Goal: Task Accomplishment & Management: Manage account settings

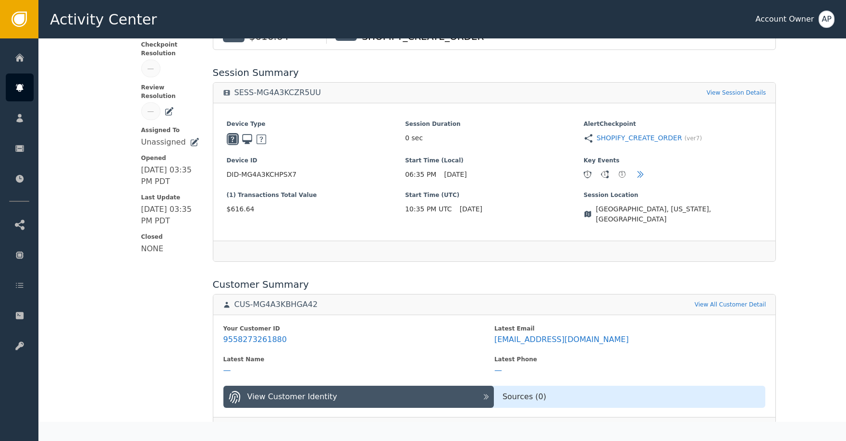
scroll to position [152, 0]
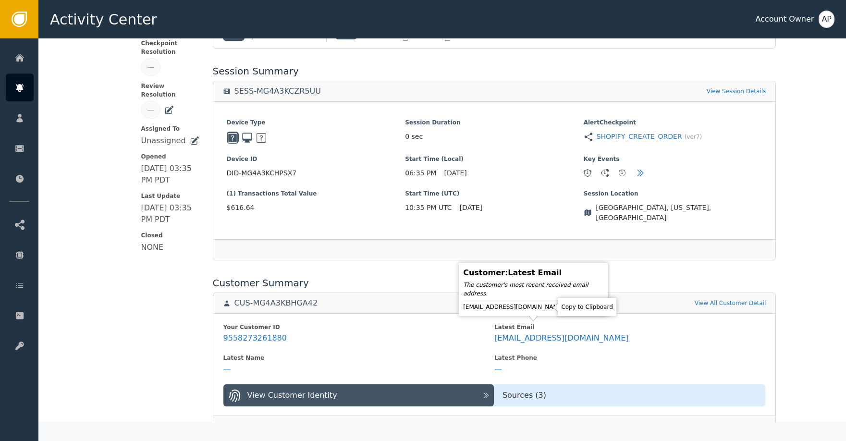
click at [568, 309] on icon at bounding box center [573, 307] width 10 height 10
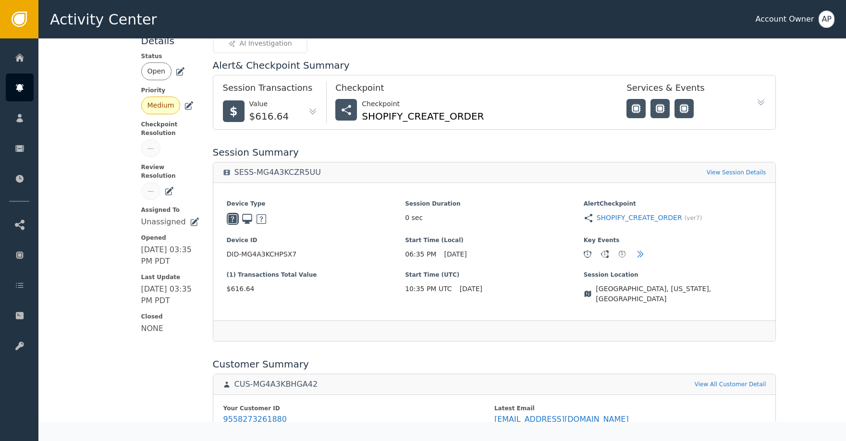
scroll to position [0, 0]
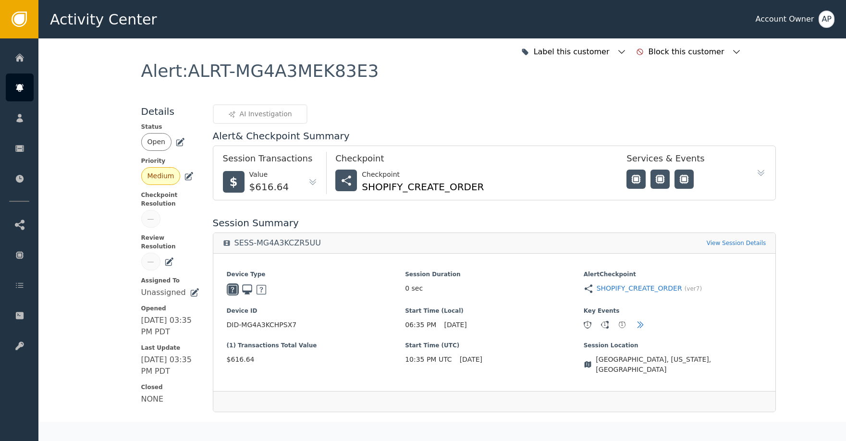
click at [177, 140] on icon at bounding box center [180, 141] width 7 height 7
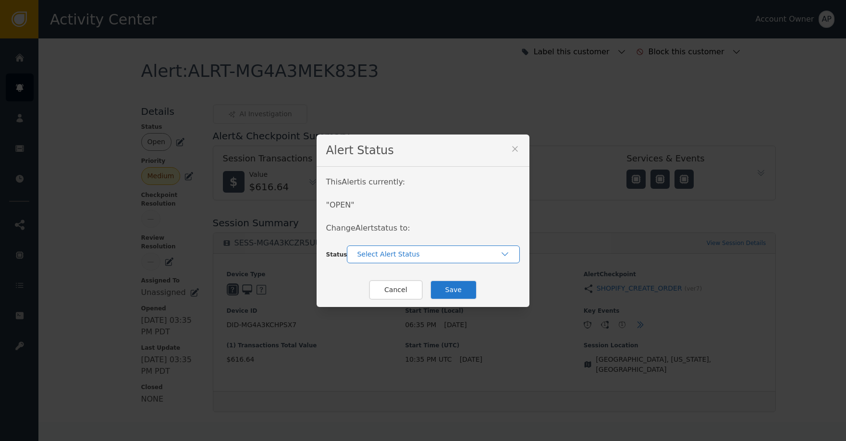
click at [425, 261] on div "This Alert is currently: " OPEN " Change Alert status to: Status Select Alert S…" at bounding box center [423, 220] width 213 height 106
click at [432, 263] on div "Select Alert Status" at bounding box center [433, 255] width 173 height 18
drag, startPoint x: 406, startPoint y: 291, endPoint x: 452, endPoint y: 293, distance: 45.7
click at [409, 291] on div "Closed" at bounding box center [434, 294] width 154 height 10
click at [459, 291] on button "Save" at bounding box center [453, 290] width 47 height 20
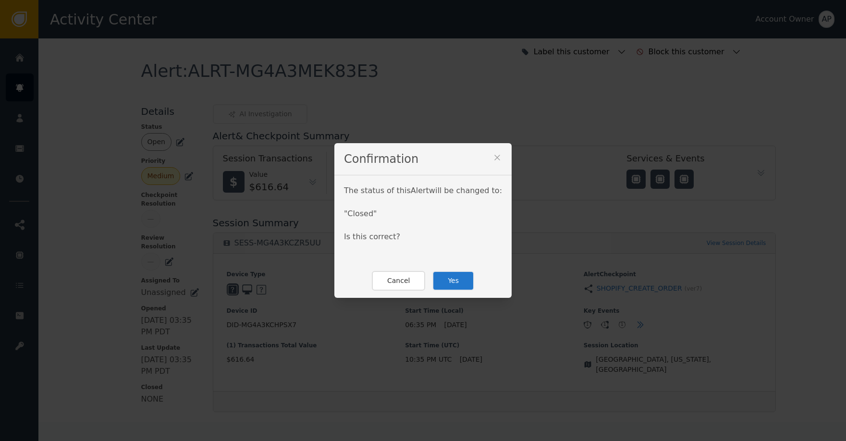
click at [461, 289] on button "Yes" at bounding box center [453, 281] width 42 height 20
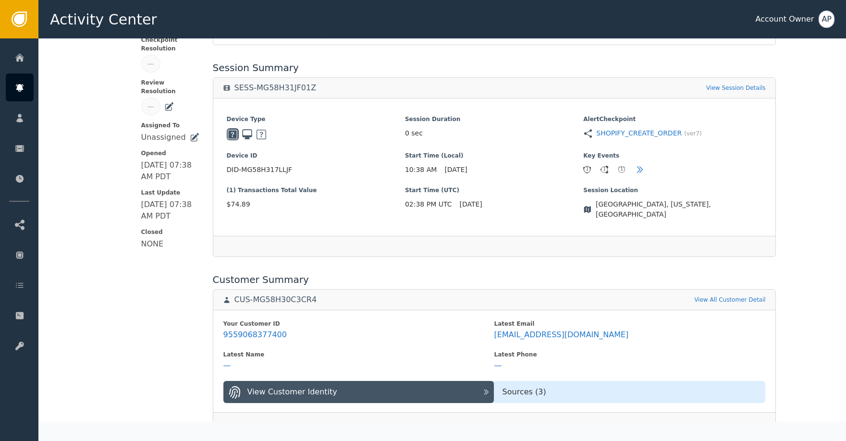
scroll to position [156, 0]
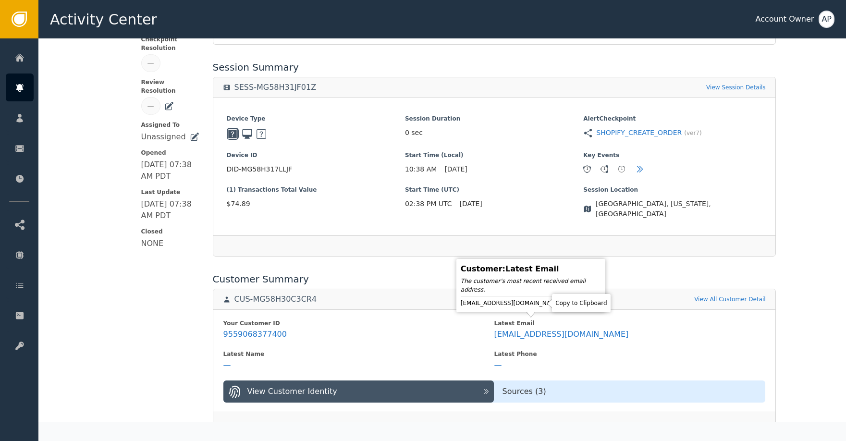
click at [567, 302] on icon at bounding box center [570, 303] width 7 height 8
click at [566, 302] on icon at bounding box center [571, 303] width 10 height 10
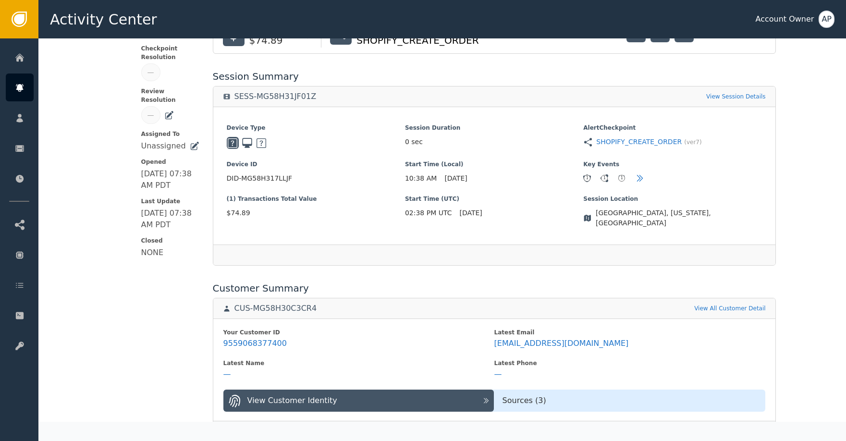
scroll to position [221, 0]
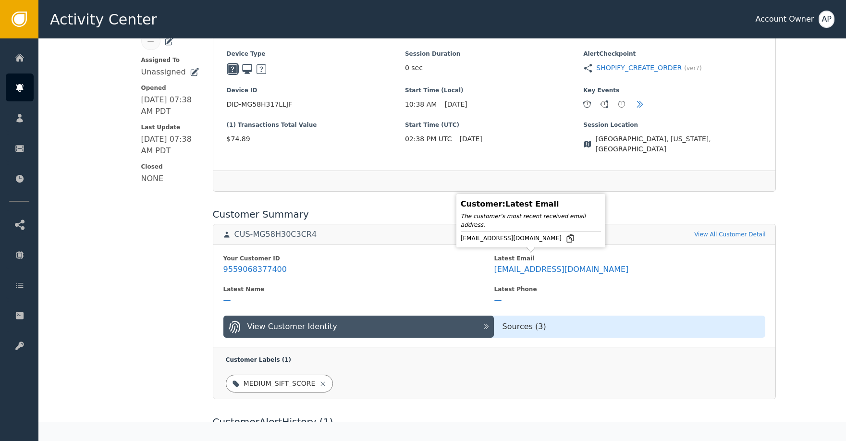
click at [566, 237] on icon at bounding box center [571, 239] width 10 height 10
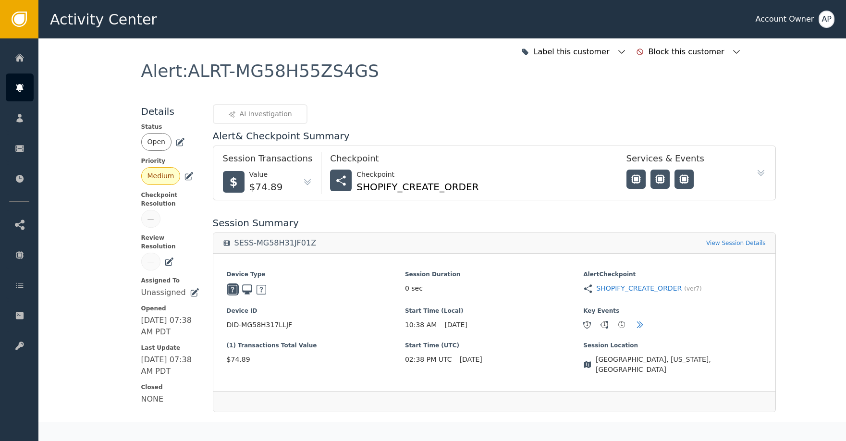
click at [175, 139] on icon at bounding box center [180, 142] width 10 height 10
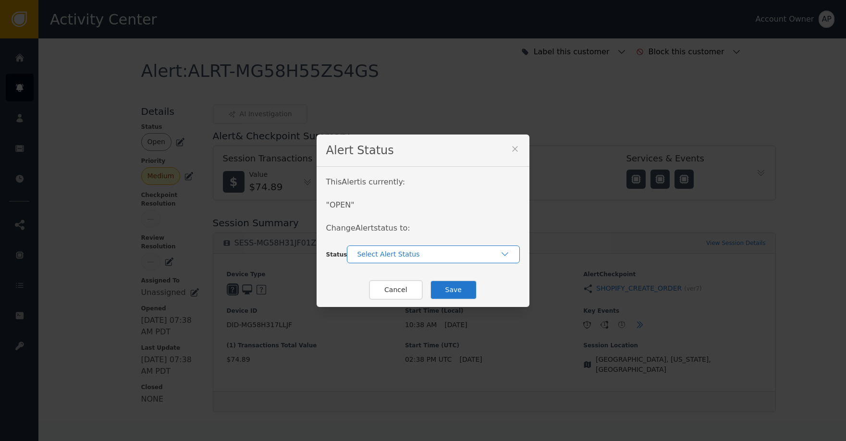
click at [391, 253] on div "Select Alert Status" at bounding box center [428, 254] width 143 height 10
click at [433, 295] on div "Closed" at bounding box center [434, 294] width 154 height 10
drag, startPoint x: 482, startPoint y: 291, endPoint x: 473, endPoint y: 289, distance: 9.4
click at [479, 290] on div "Cancel Save" at bounding box center [423, 290] width 213 height 34
click at [456, 287] on button "Save" at bounding box center [453, 290] width 47 height 20
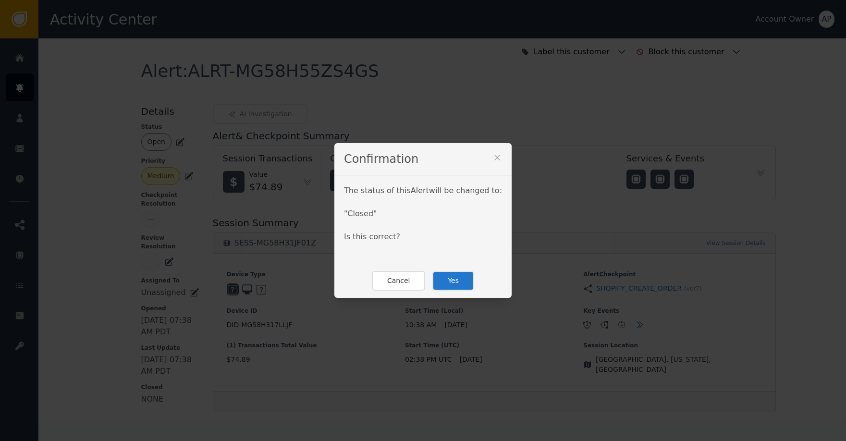
click at [446, 277] on button "Yes" at bounding box center [453, 281] width 42 height 20
